Goal: Task Accomplishment & Management: Manage account settings

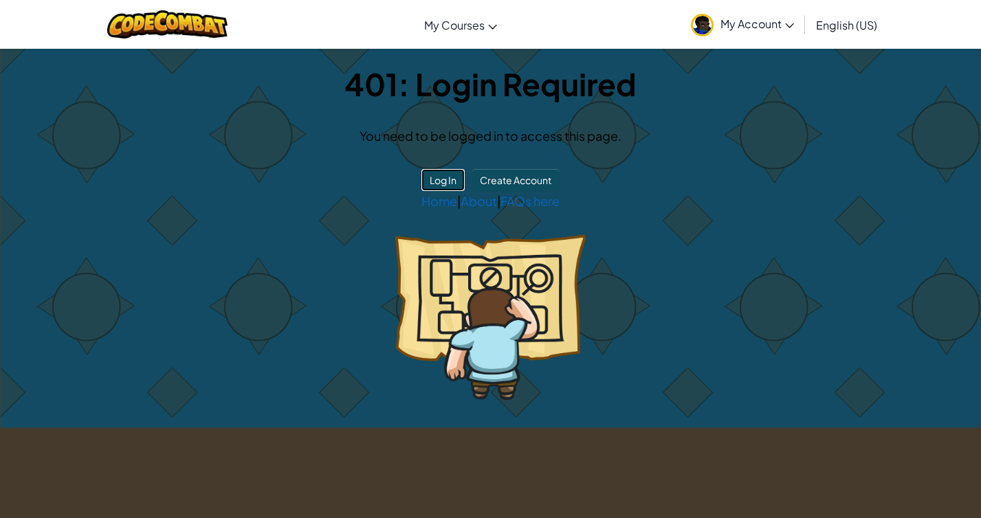
drag, startPoint x: 452, startPoint y: 181, endPoint x: 330, endPoint y: 239, distance: 135.6
click at [330, 239] on div "401: Login Required You need to be logged in to access this page. Log In Create…" at bounding box center [490, 238] width 979 height 379
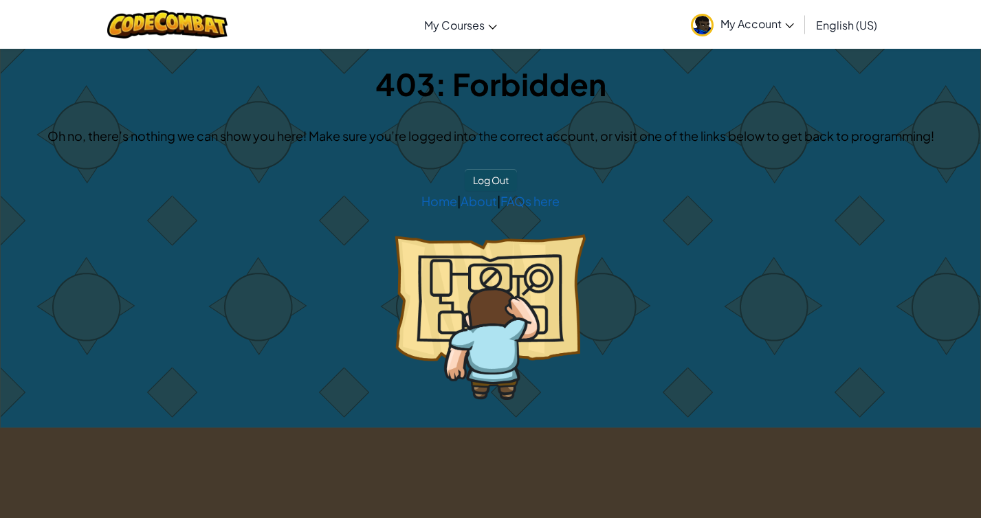
click at [753, 23] on span "My Account" at bounding box center [757, 23] width 74 height 14
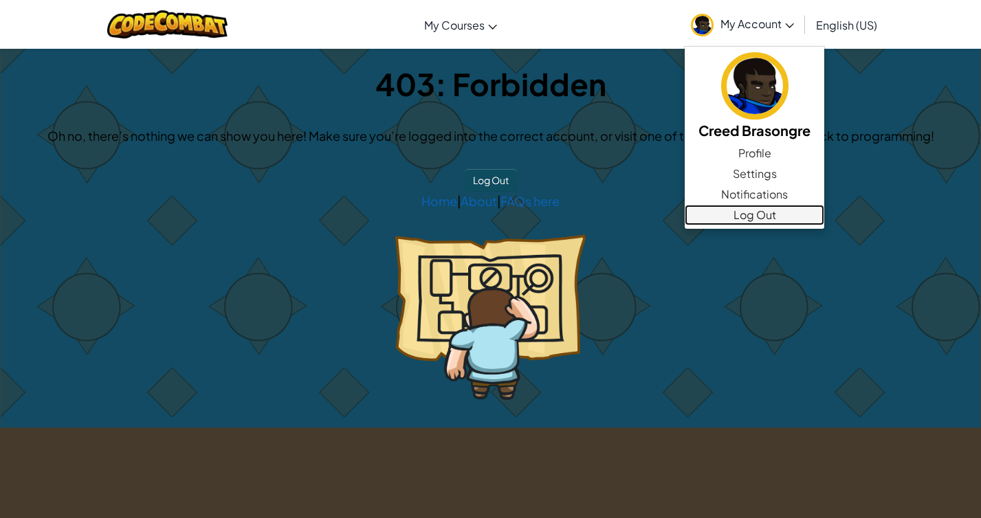
click at [763, 209] on link "Log Out" at bounding box center [755, 215] width 140 height 21
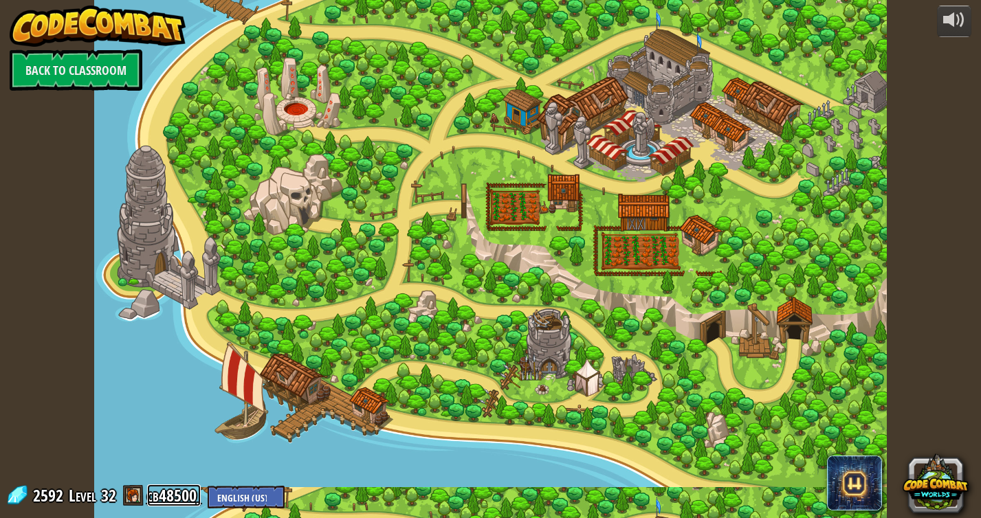
click at [174, 494] on link "cb48500" at bounding box center [174, 496] width 54 height 22
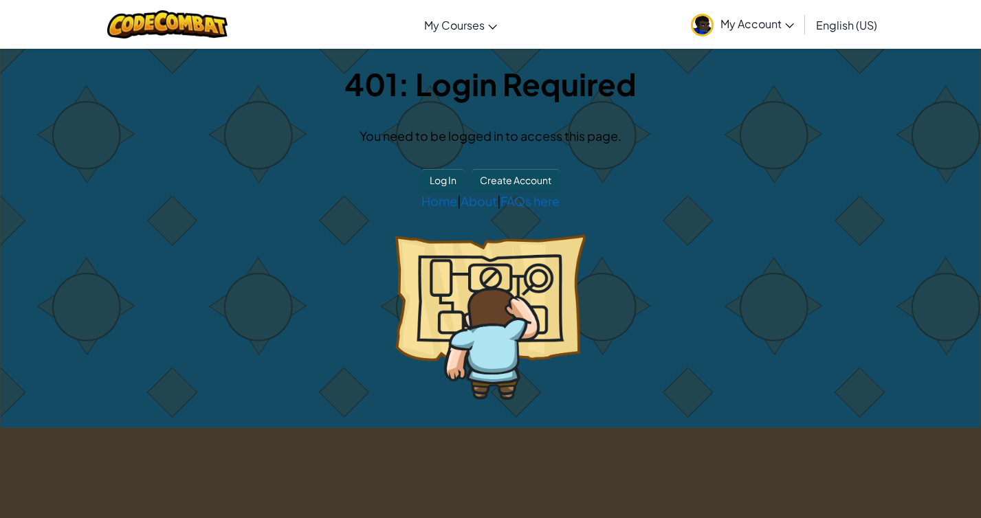
click at [764, 21] on span "My Account" at bounding box center [757, 23] width 74 height 14
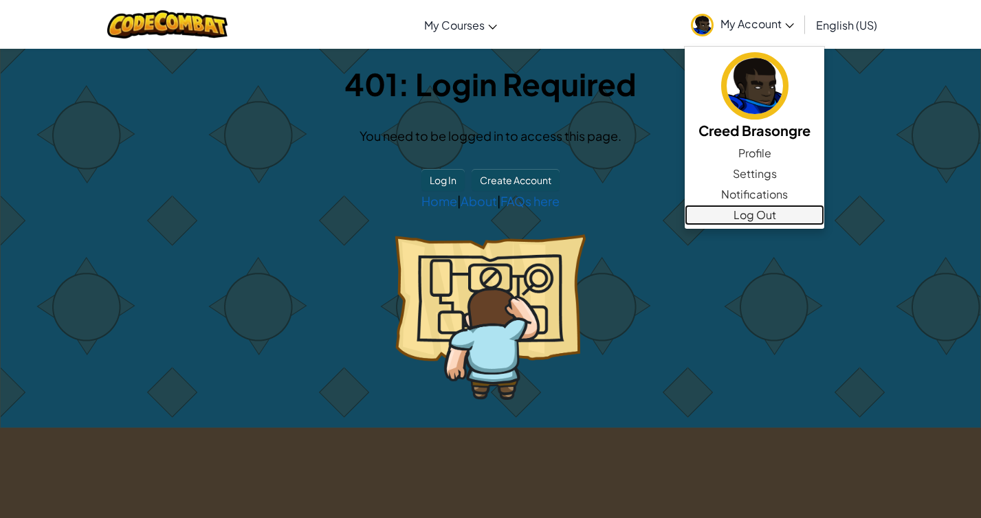
click at [731, 217] on link "Log Out" at bounding box center [755, 215] width 140 height 21
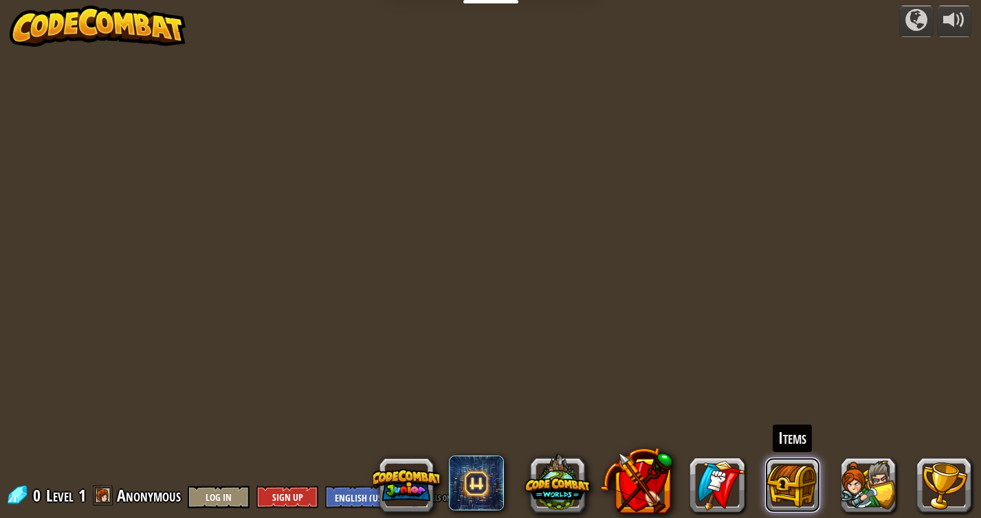
click at [782, 477] on button at bounding box center [792, 485] width 55 height 55
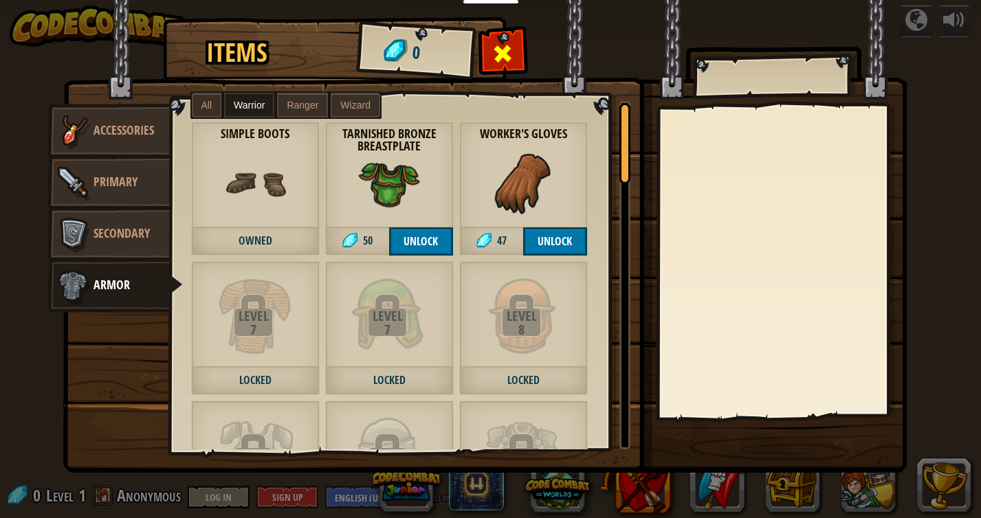
click at [499, 71] on div at bounding box center [502, 57] width 43 height 43
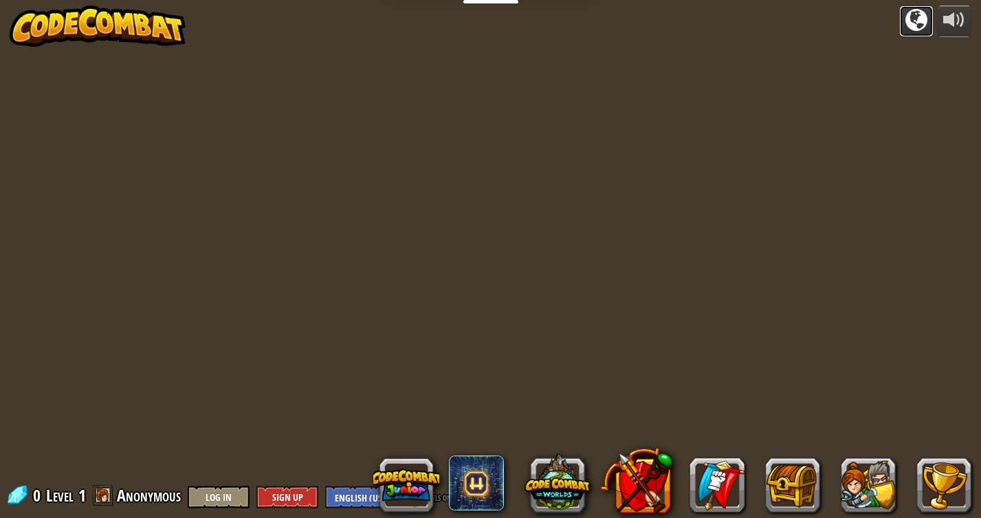
click at [913, 30] on div at bounding box center [916, 20] width 22 height 22
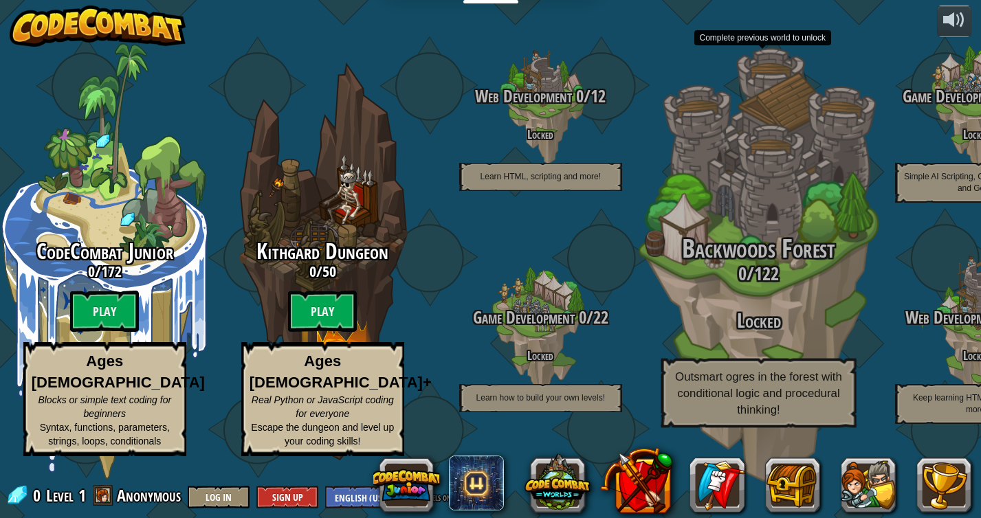
click at [784, 267] on span "Backwoods Forest" at bounding box center [758, 249] width 153 height 36
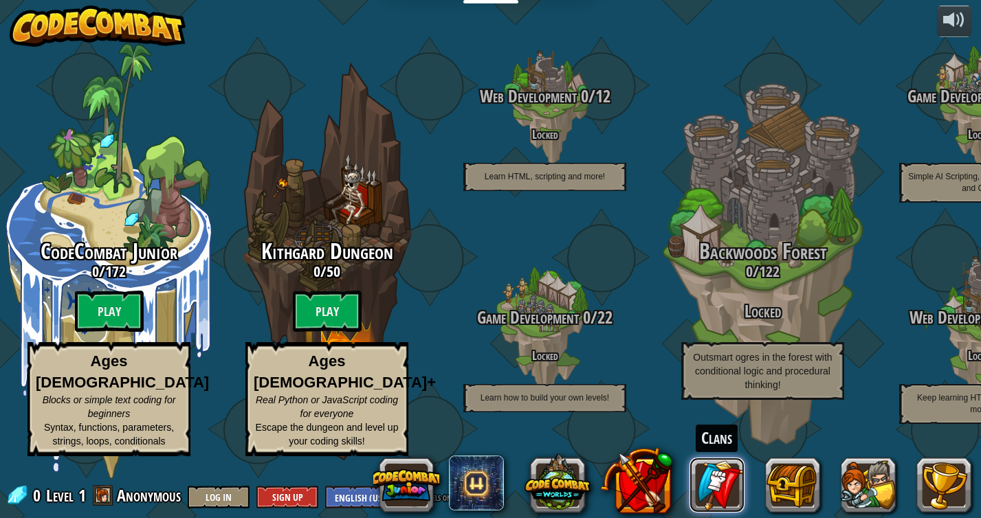
click at [729, 500] on link at bounding box center [716, 485] width 55 height 55
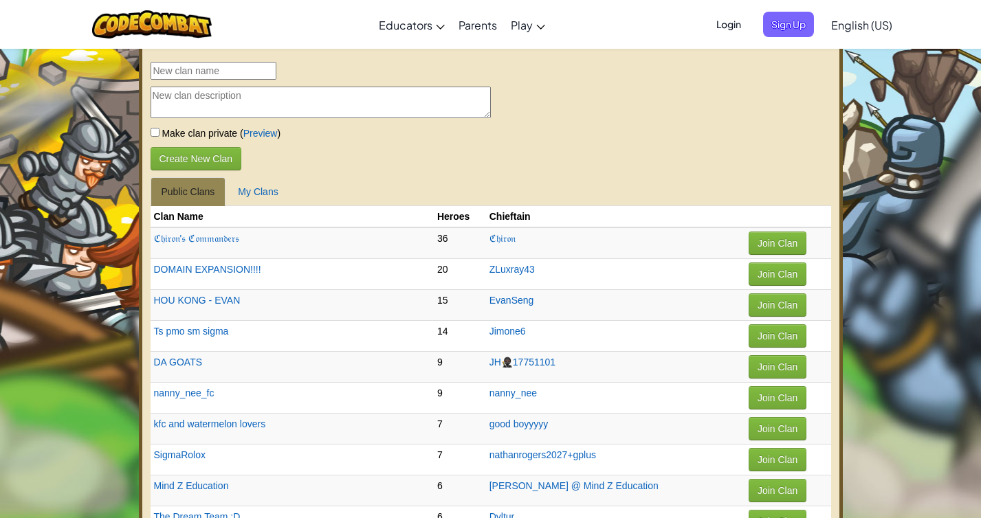
click at [434, 241] on td "36" at bounding box center [460, 244] width 52 height 32
click at [259, 190] on link "My Clans" at bounding box center [258, 191] width 62 height 29
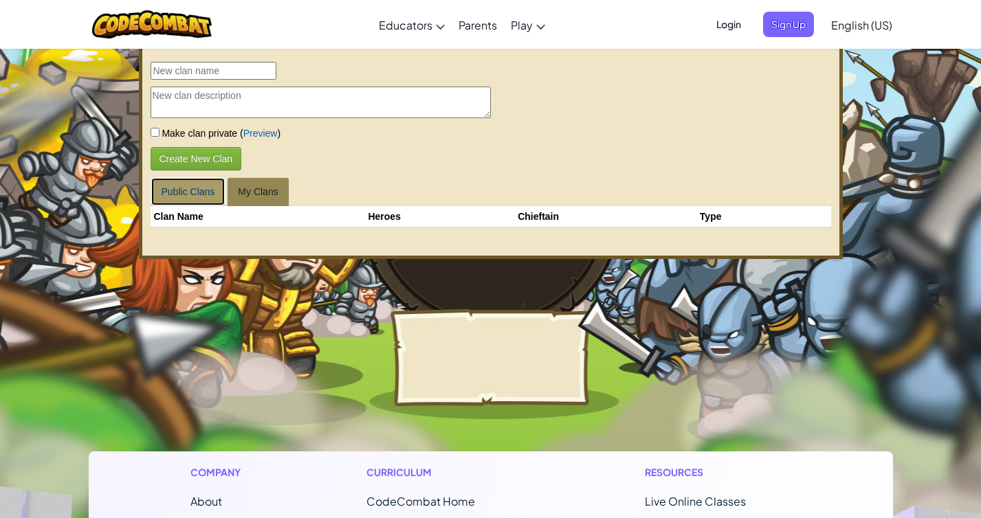
click at [201, 192] on link "Public Clans" at bounding box center [189, 191] width 76 height 29
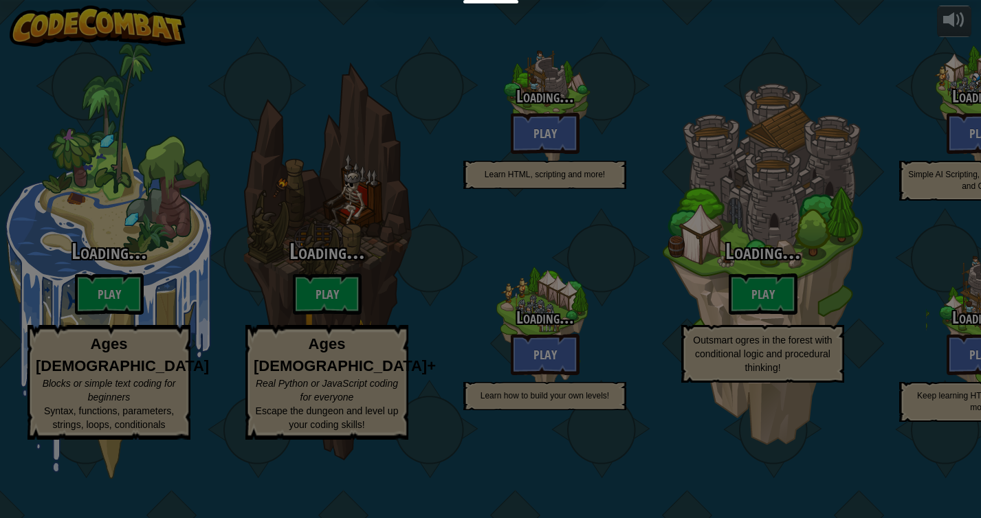
click at [0, 0] on form "Enter your birthdate: Month January February March April May June July August S…" at bounding box center [0, 0] width 0 height 0
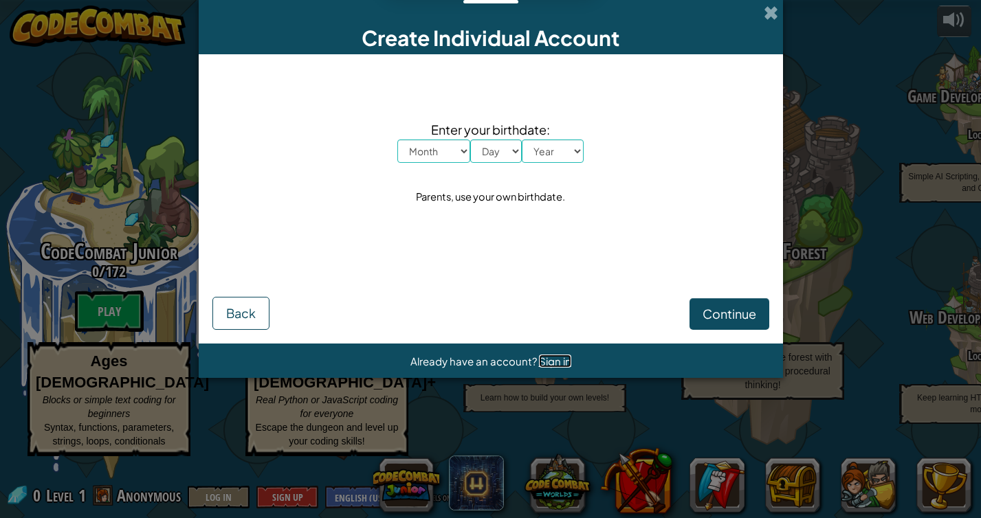
click at [551, 358] on span "Sign in" at bounding box center [555, 361] width 32 height 13
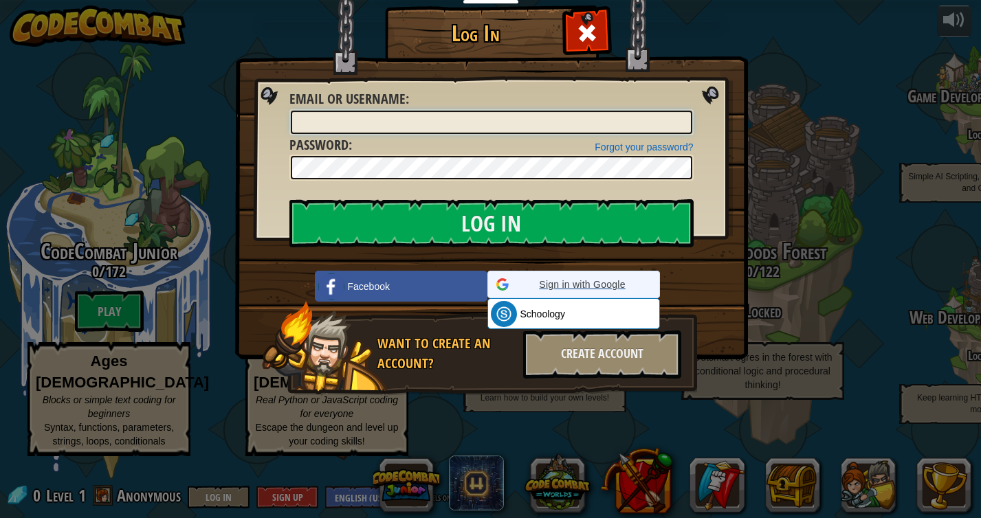
type input "BRASONGRE"
